Goal: Task Accomplishment & Management: Use online tool/utility

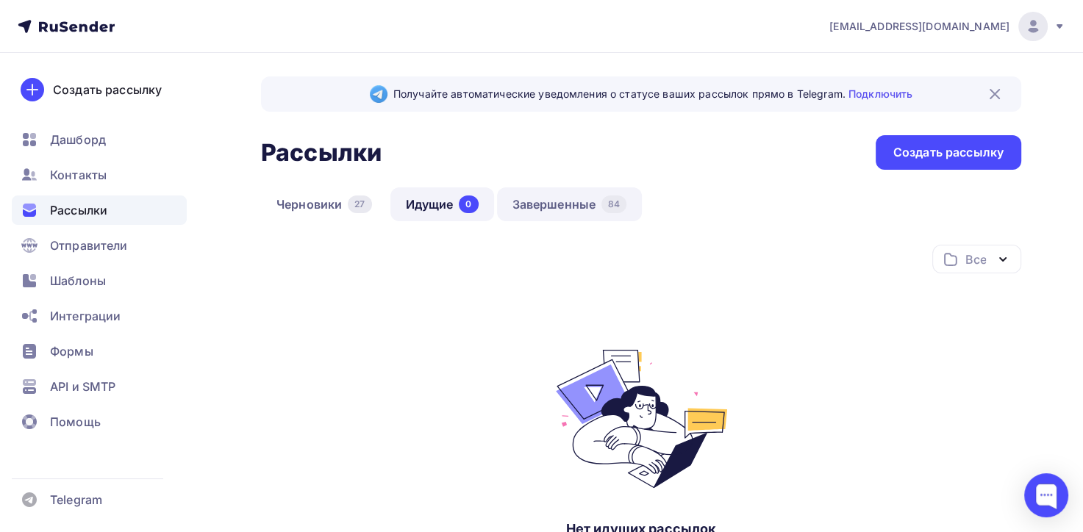
click at [579, 199] on link "Завершенные 84" at bounding box center [570, 205] width 146 height 34
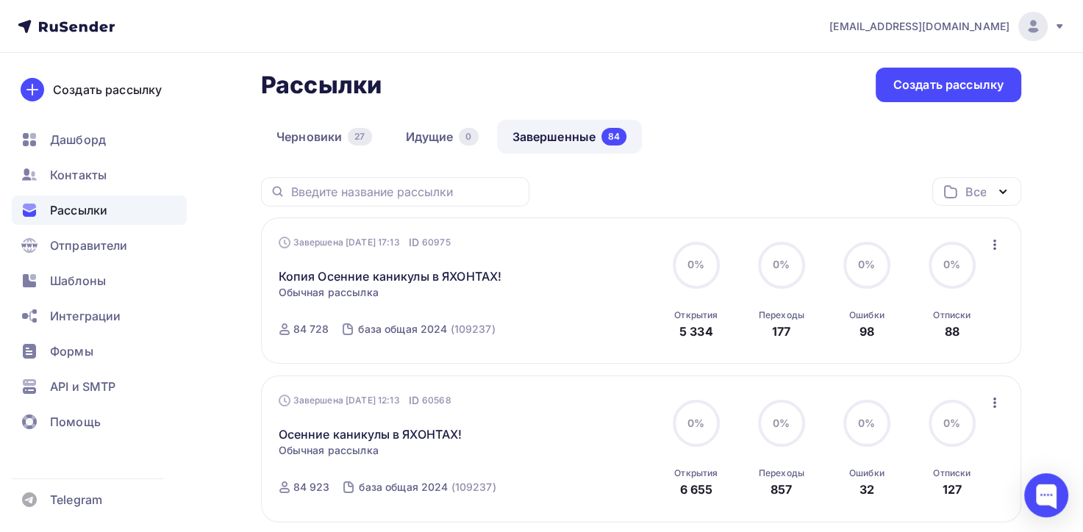
scroll to position [147, 0]
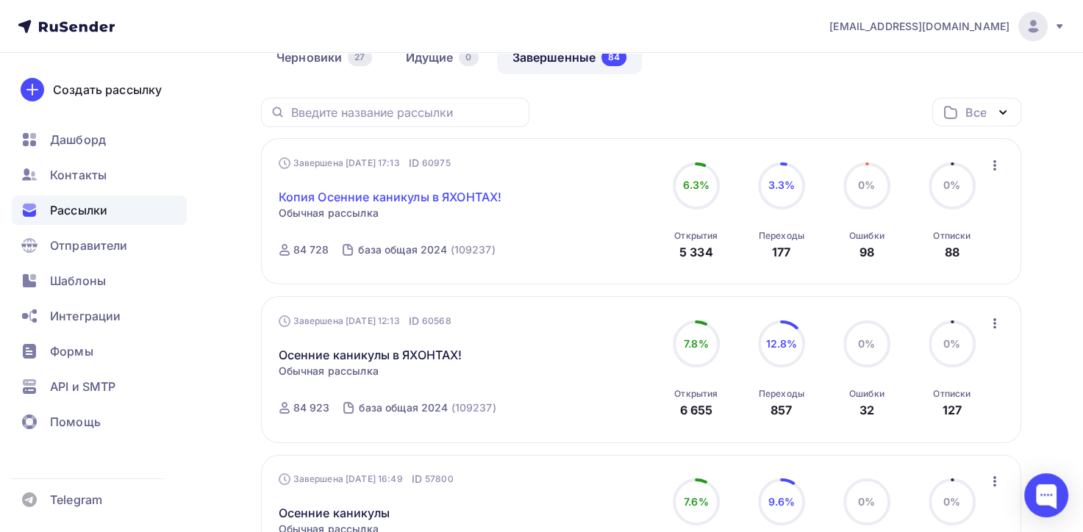
click at [400, 199] on link "Копия Осенние каникулы в ЯХОНТАХ!" at bounding box center [391, 197] width 224 height 18
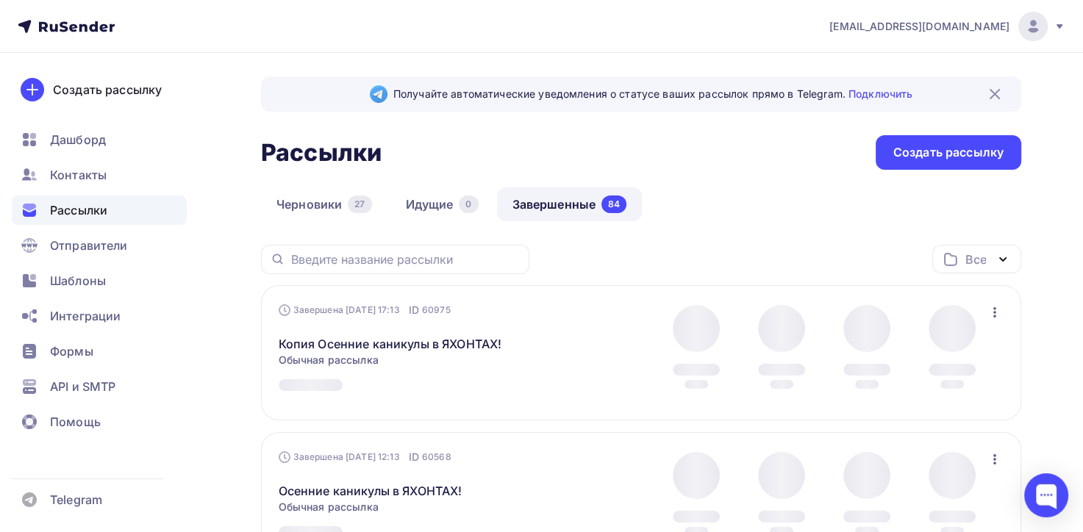
scroll to position [147, 0]
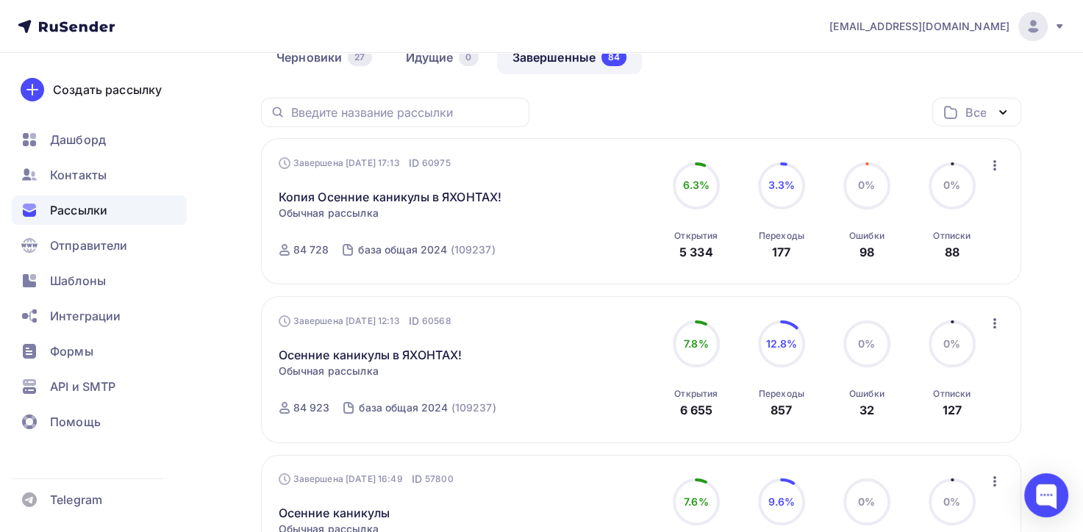
click at [994, 165] on icon "button" at bounding box center [994, 165] width 3 height 10
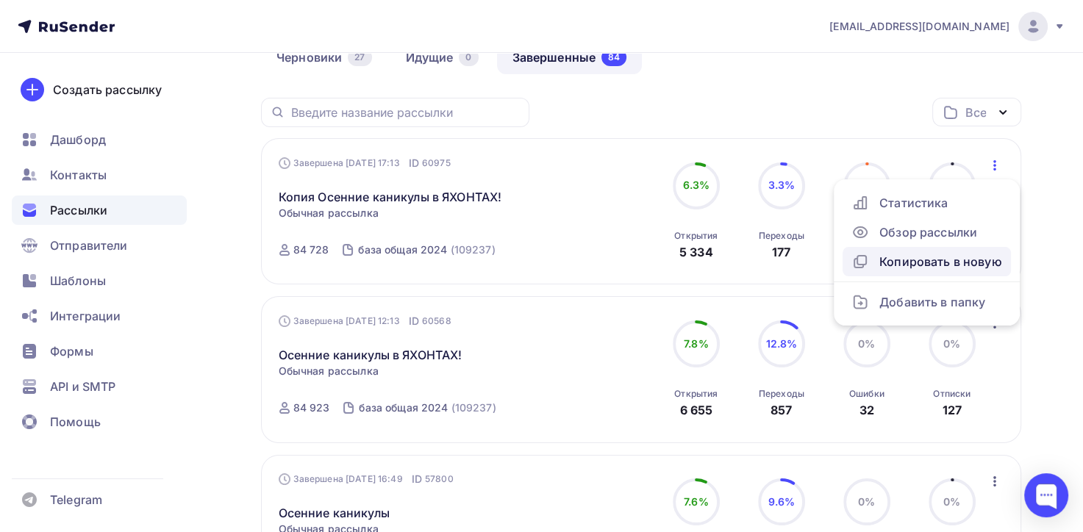
click at [941, 259] on div "Копировать в новую" at bounding box center [927, 262] width 151 height 18
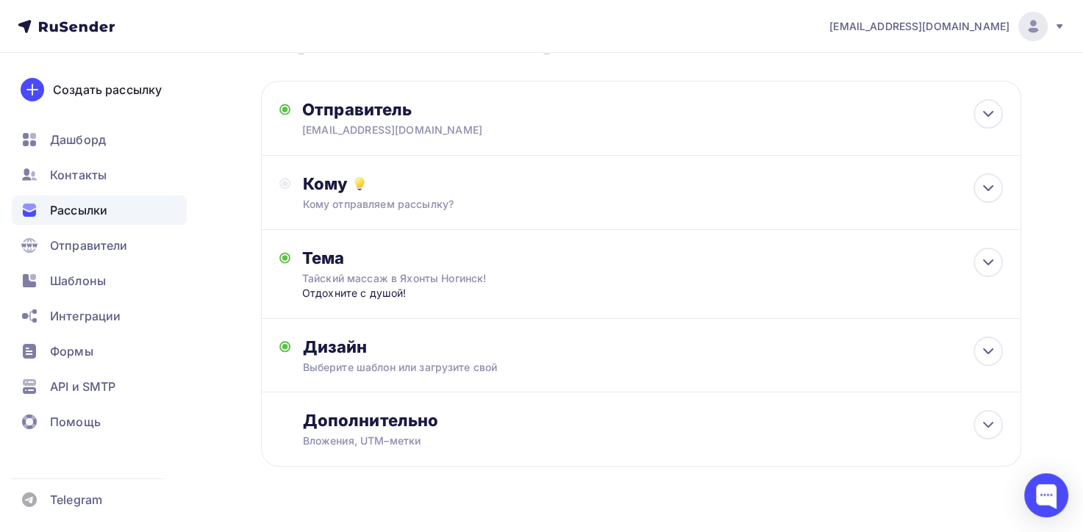
scroll to position [82, 0]
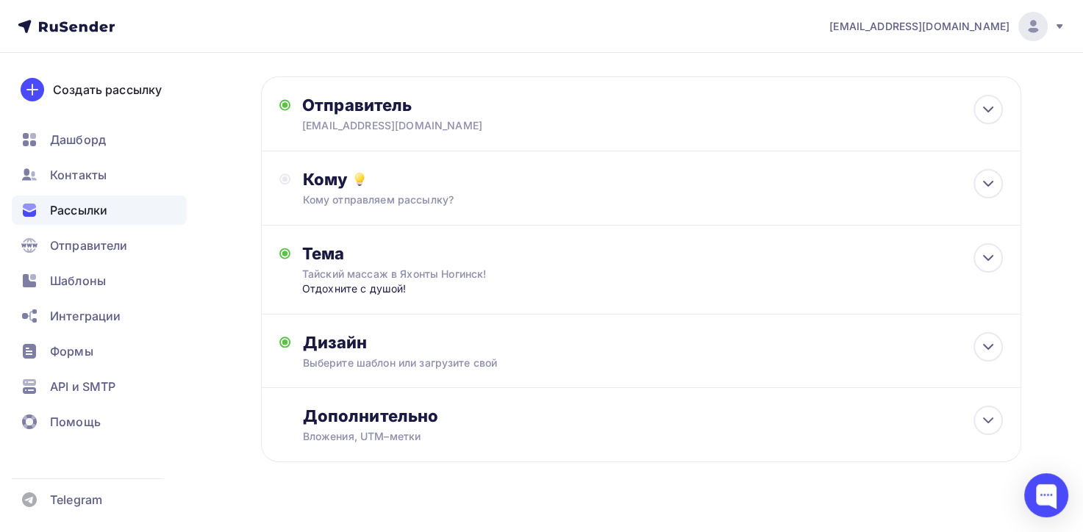
click at [56, 21] on icon at bounding box center [66, 27] width 97 height 18
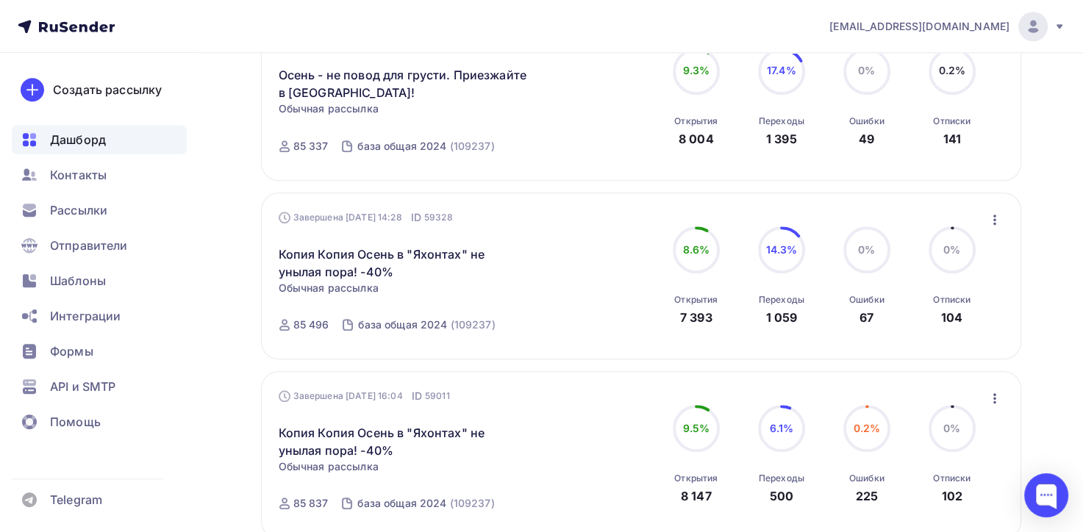
scroll to position [1491, 0]
